Goal: Transaction & Acquisition: Purchase product/service

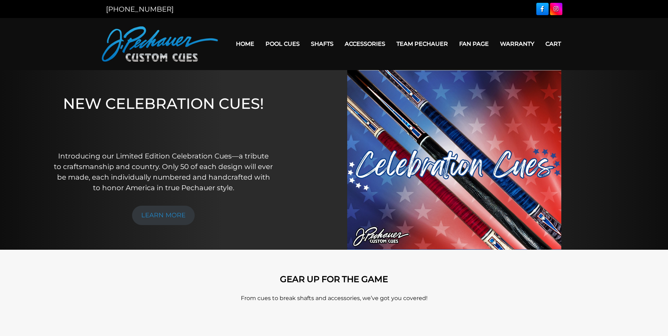
click at [246, 43] on link "Home" at bounding box center [245, 44] width 30 height 18
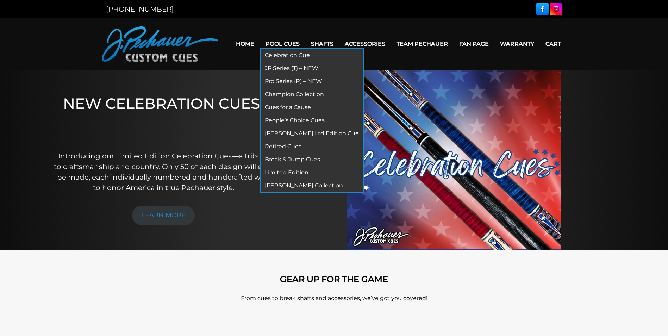
click at [273, 43] on link "Pool Cues" at bounding box center [282, 44] width 45 height 18
